Goal: Check status: Check status

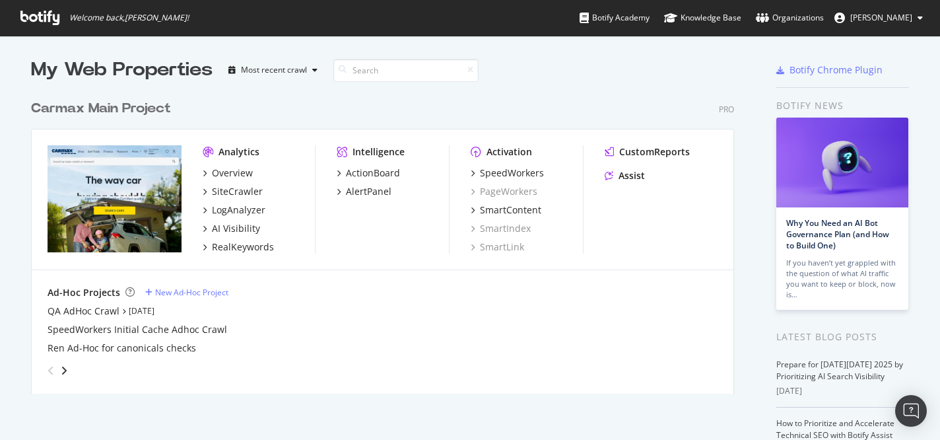
click at [114, 109] on div "Carmax Main Project" at bounding box center [101, 108] width 140 height 19
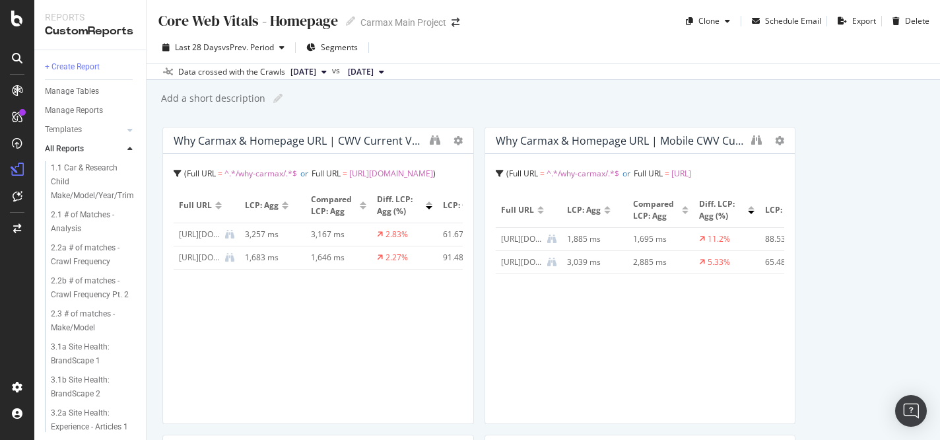
click at [384, 70] on icon at bounding box center [381, 72] width 5 height 8
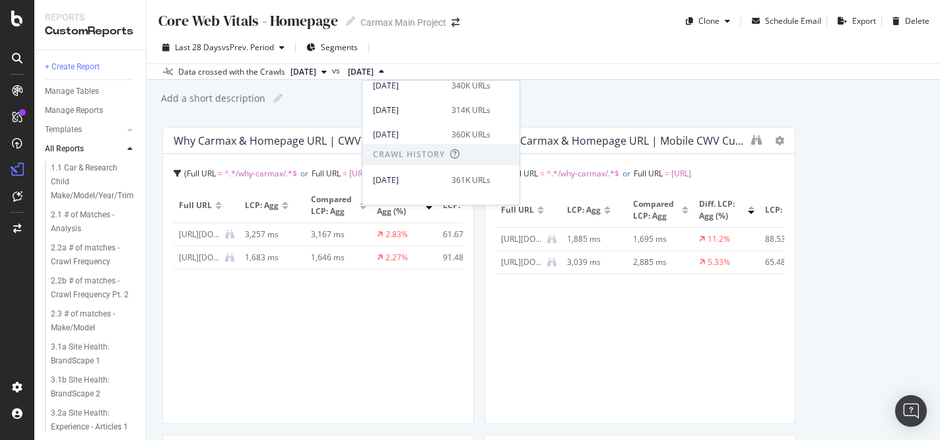
scroll to position [198, 0]
click at [427, 139] on div "[DATE]" at bounding box center [408, 139] width 71 height 12
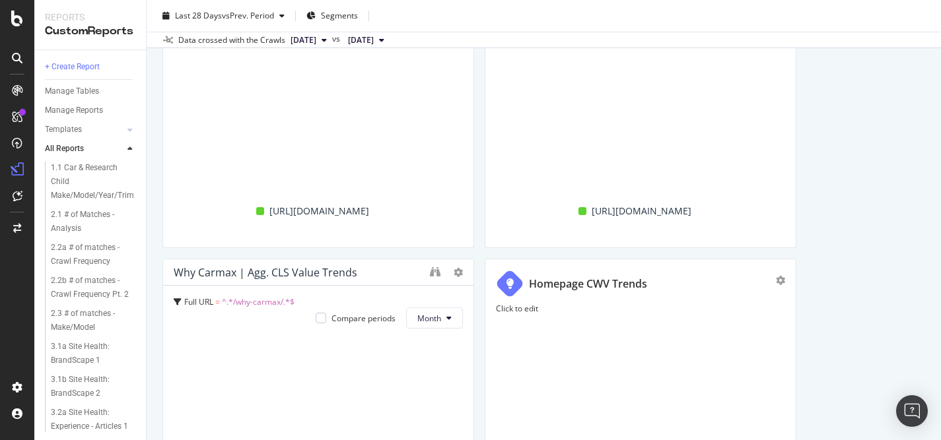
scroll to position [1099, 0]
